Goal: Check status: Check status

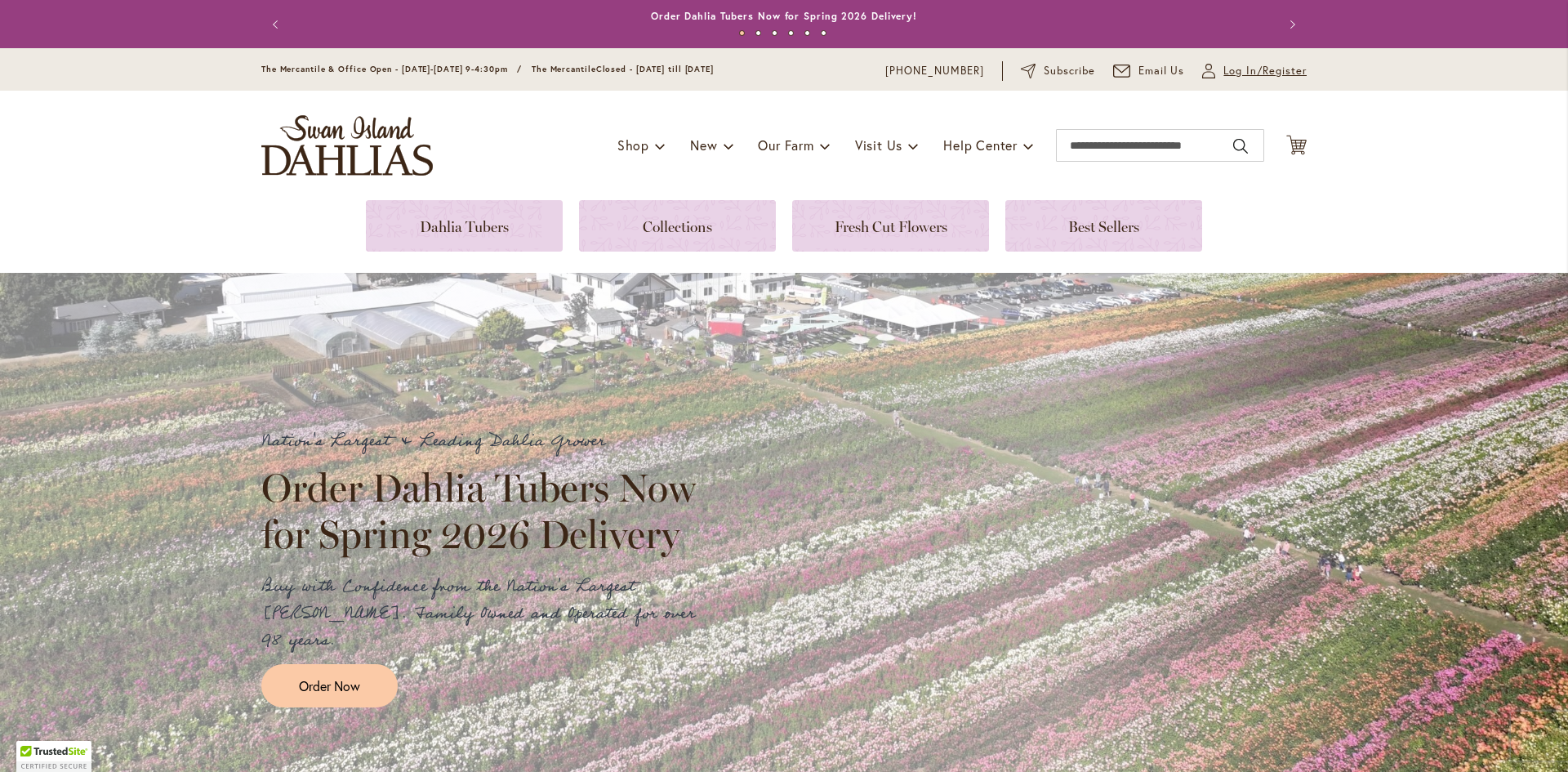
click at [1231, 71] on span "Log In/Register" at bounding box center [1264, 71] width 84 height 16
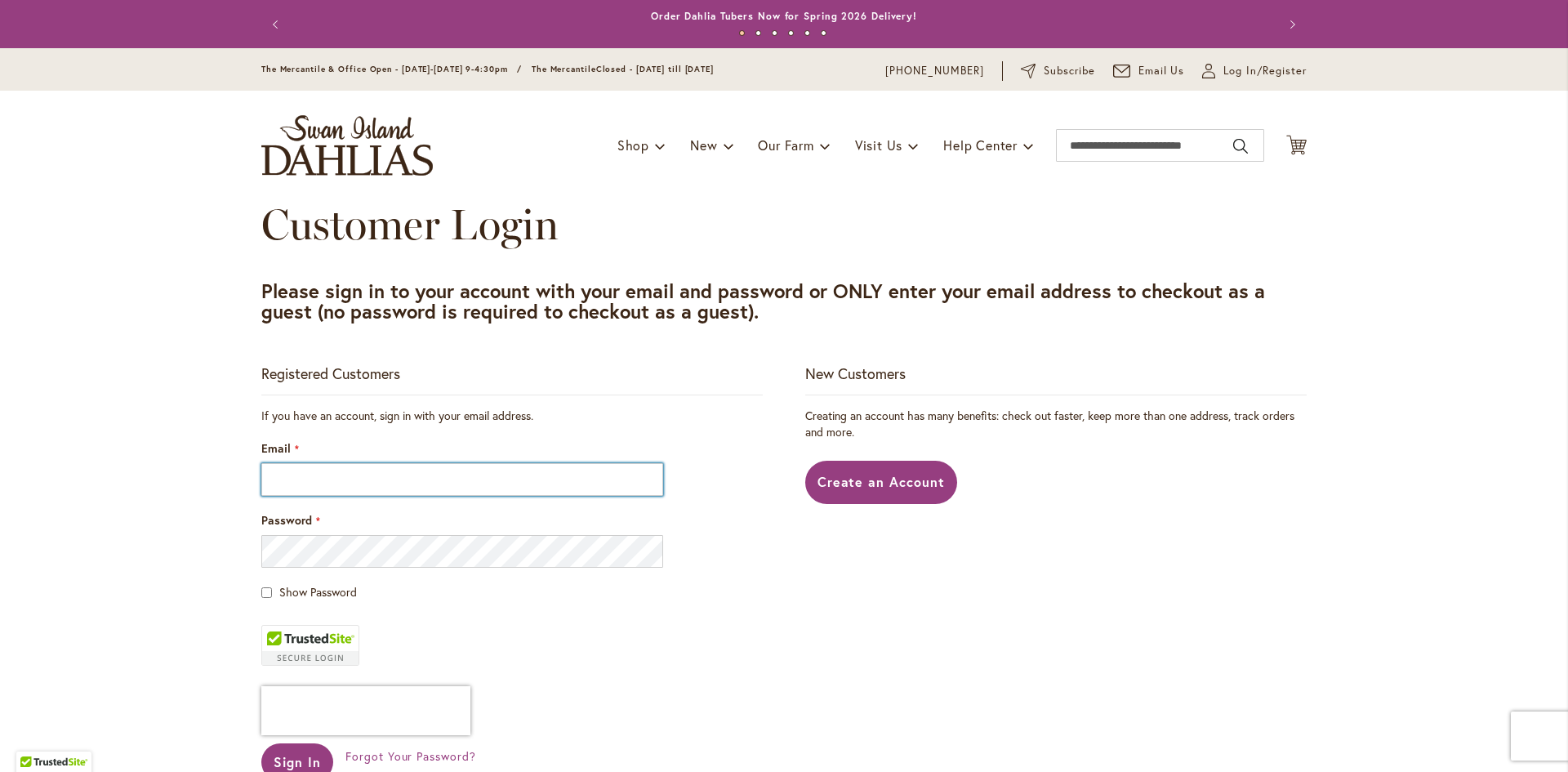
click at [495, 472] on input "Email" at bounding box center [461, 479] width 401 height 33
type input "**********"
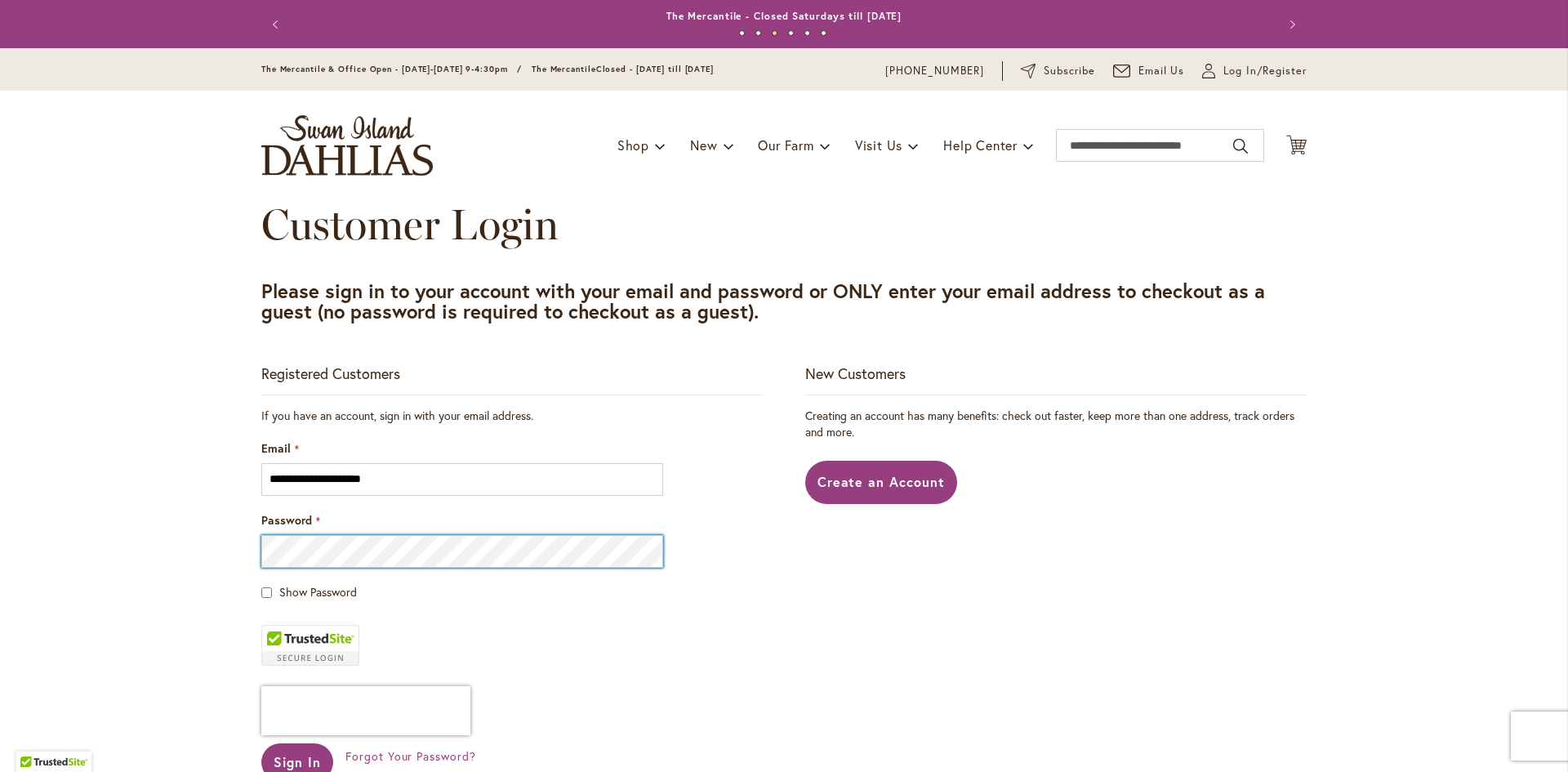
click at [261, 743] on button "Sign In" at bounding box center [297, 762] width 72 height 38
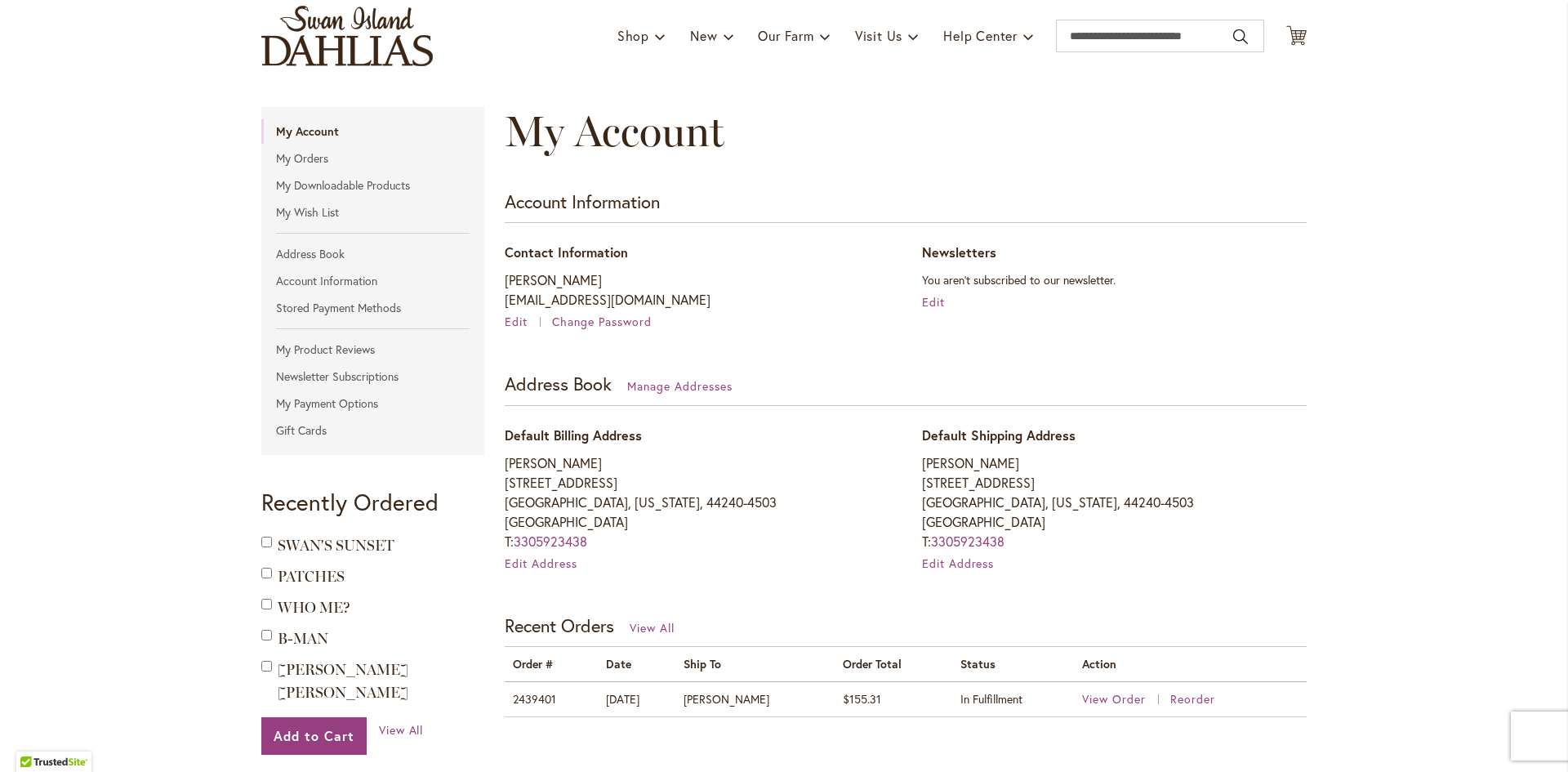
scroll to position [245, 0]
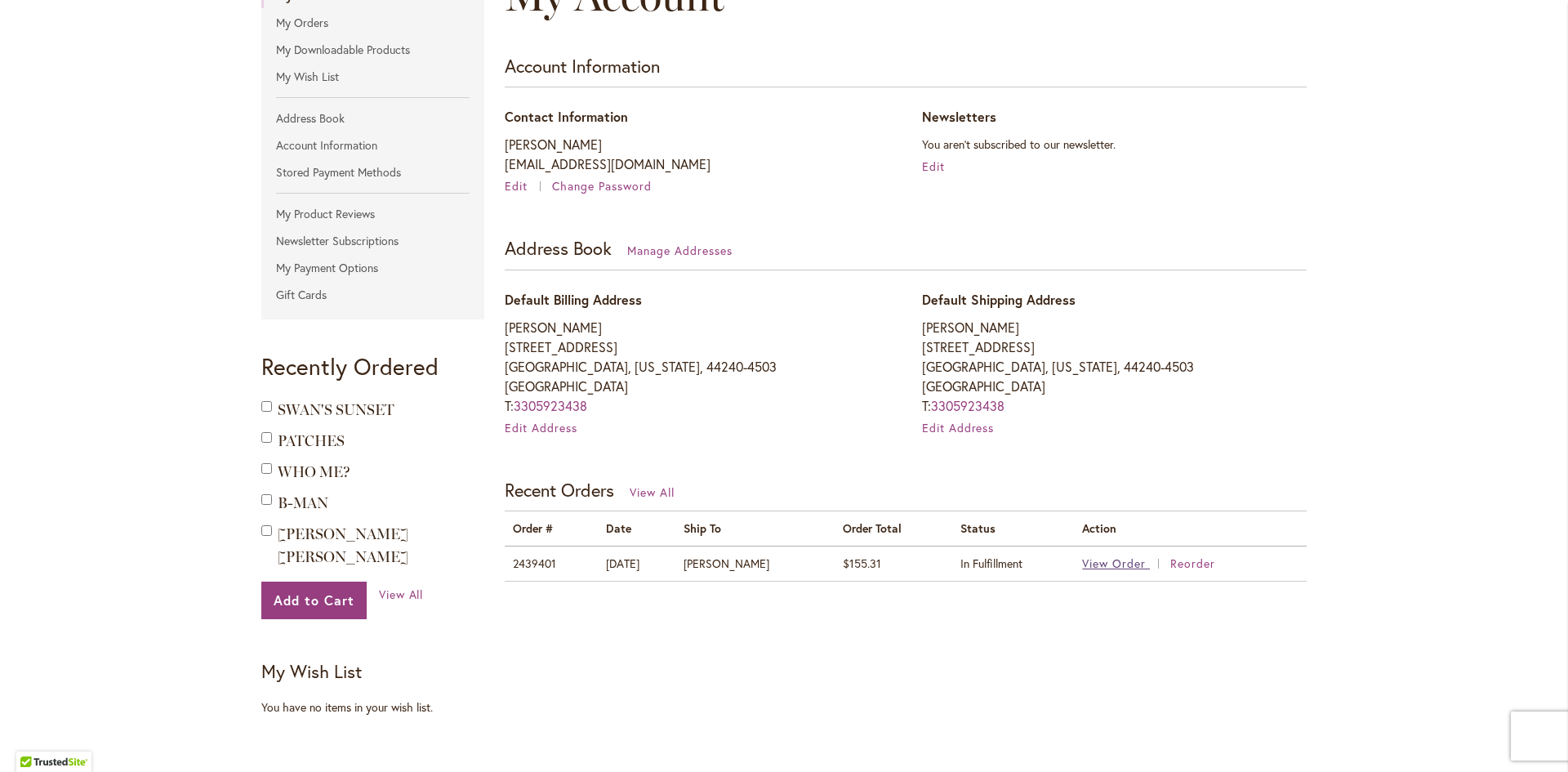
click at [1091, 561] on span "View Order" at bounding box center [1114, 564] width 64 height 16
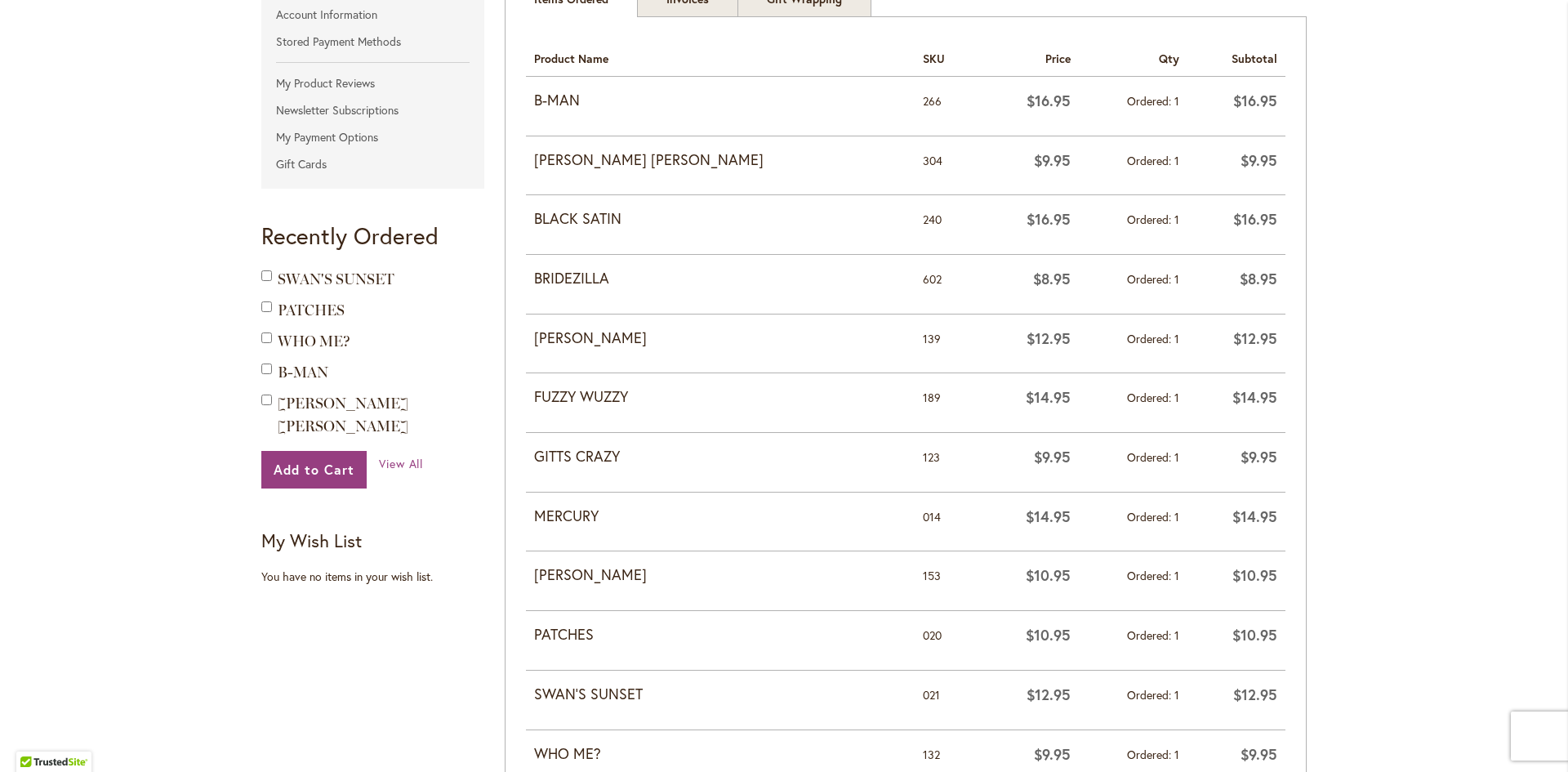
scroll to position [470, 0]
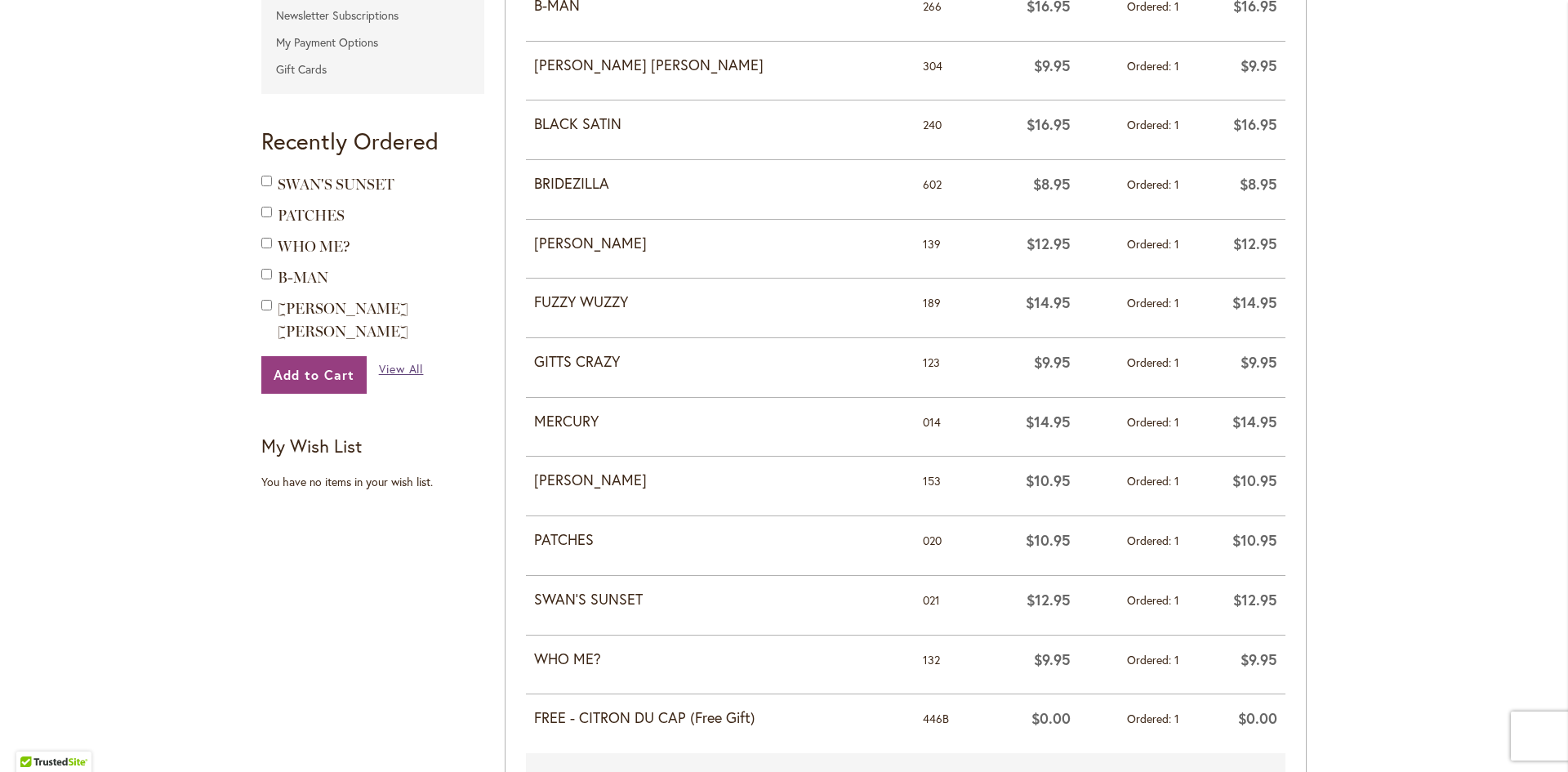
click at [405, 361] on span "View All" at bounding box center [401, 369] width 45 height 16
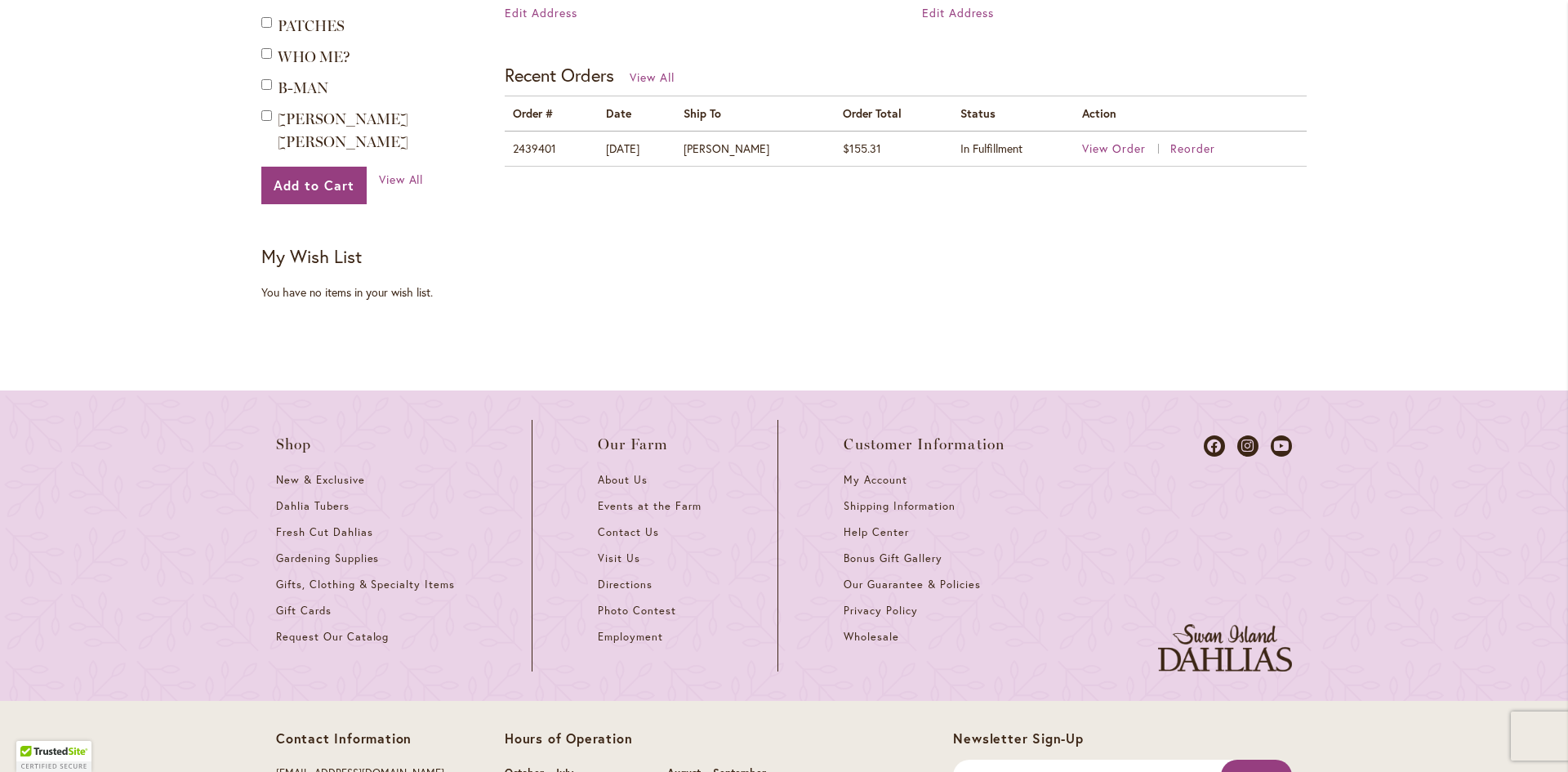
scroll to position [565, 0]
